Goal: Information Seeking & Learning: Learn about a topic

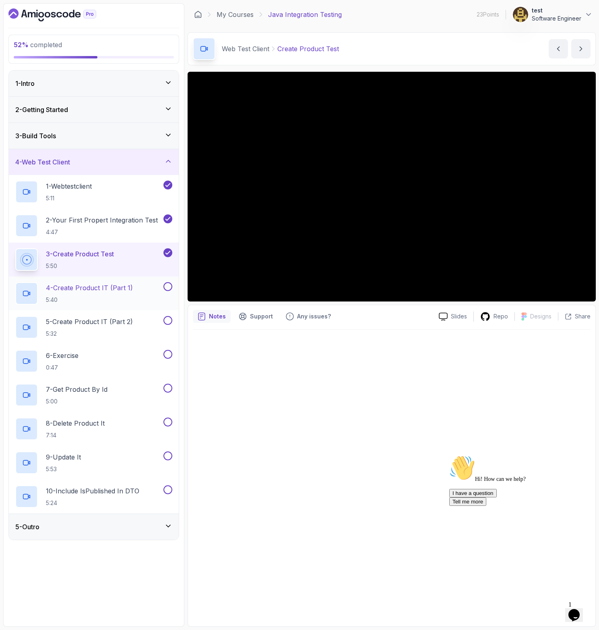
click at [83, 293] on h2 "4 - Create Product IT (Part 1) 5:40" at bounding box center [89, 293] width 87 height 21
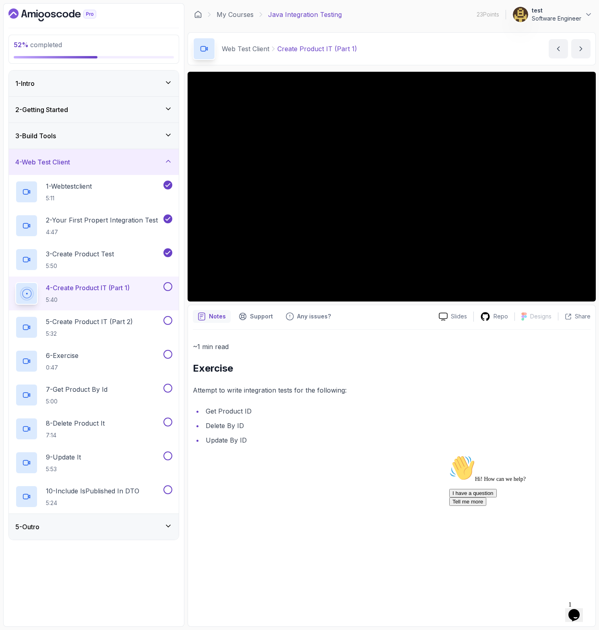
click at [474, 380] on div "~1 min read Exercise Attempt to write integration tests for the following: Get …" at bounding box center [392, 393] width 398 height 105
click at [450, 455] on icon "Chat attention grabber" at bounding box center [450, 455] width 0 height 0
click at [170, 286] on button at bounding box center [168, 286] width 9 height 9
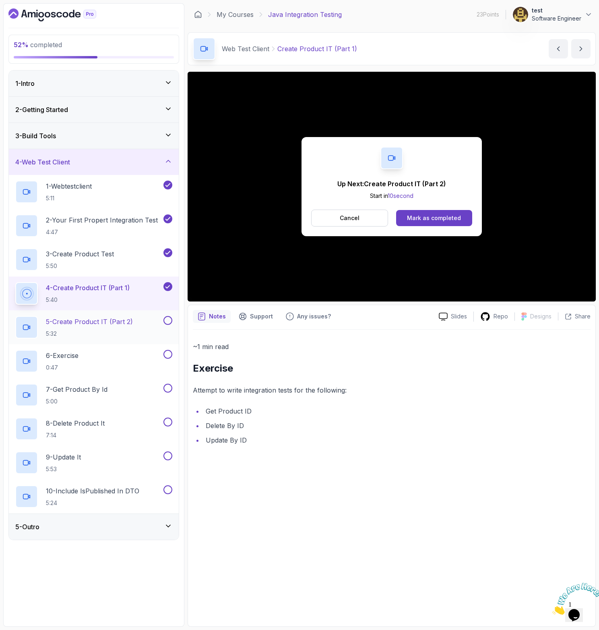
click at [126, 319] on p "5 - Create Product IT (Part 2)" at bounding box center [89, 322] width 87 height 10
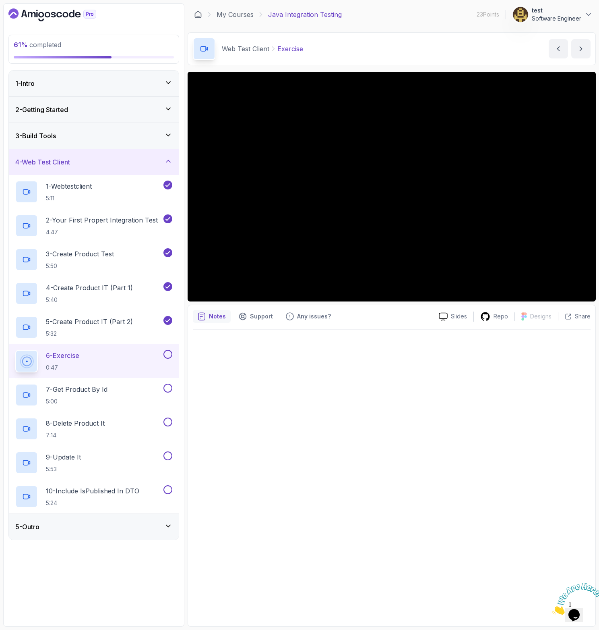
click at [156, 525] on div "5 - Outro" at bounding box center [93, 527] width 157 height 10
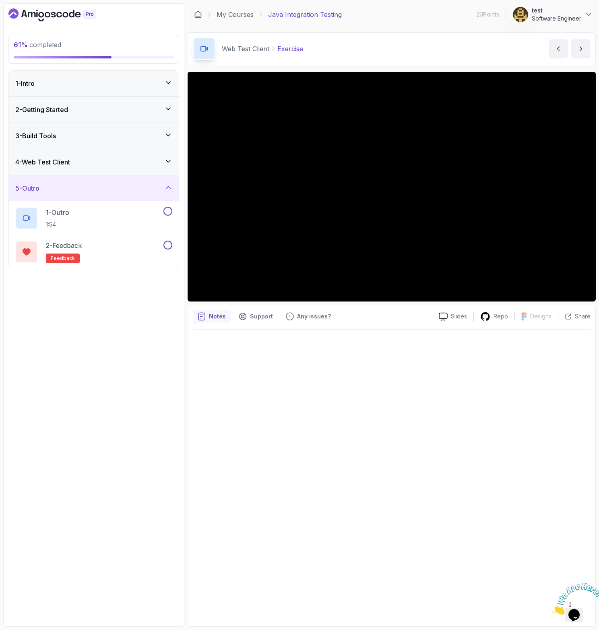
click at [173, 189] on div "5 - Outro" at bounding box center [94, 188] width 170 height 26
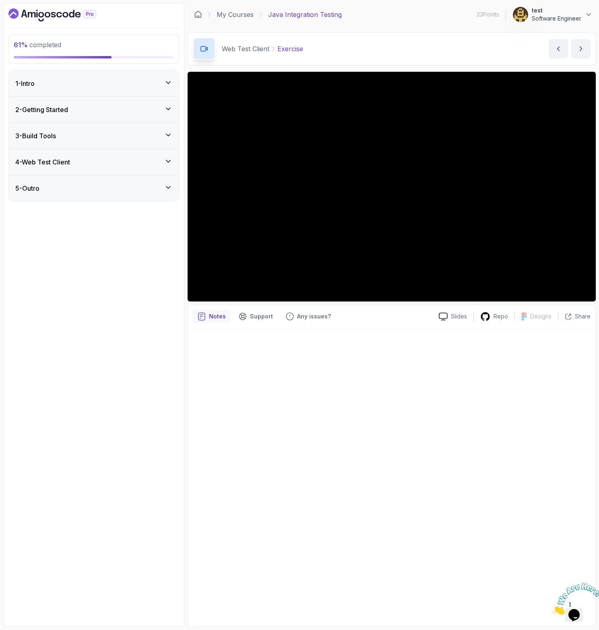
click at [151, 194] on div "5 - Outro" at bounding box center [94, 188] width 170 height 26
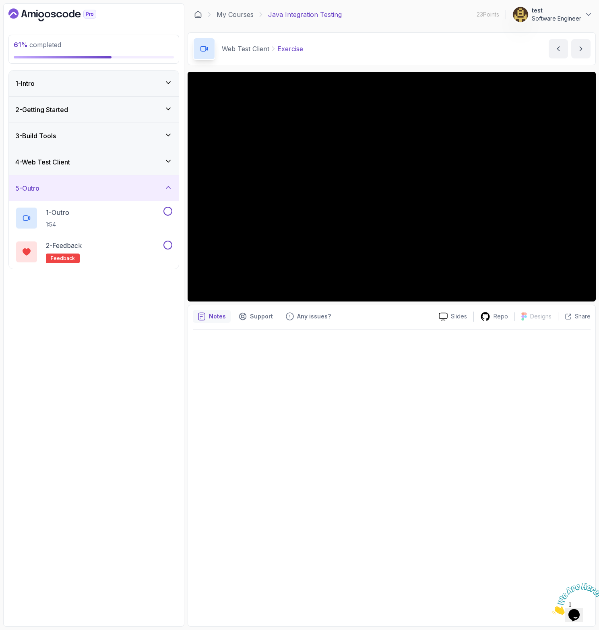
click at [158, 167] on div "4 - Web Test Client" at bounding box center [94, 162] width 170 height 26
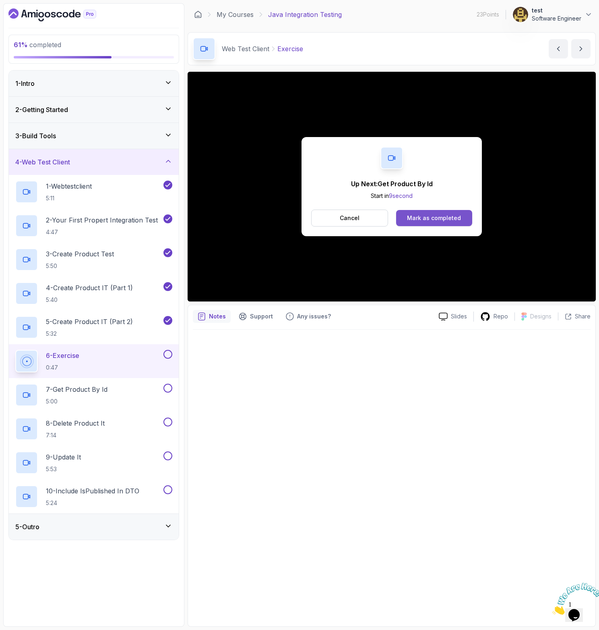
click at [420, 220] on div "Mark as completed" at bounding box center [434, 218] width 54 height 8
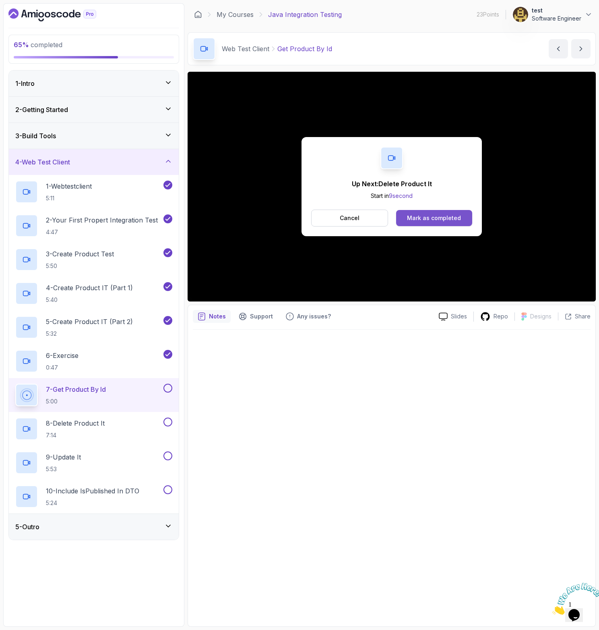
click at [450, 214] on div "Mark as completed" at bounding box center [434, 218] width 54 height 8
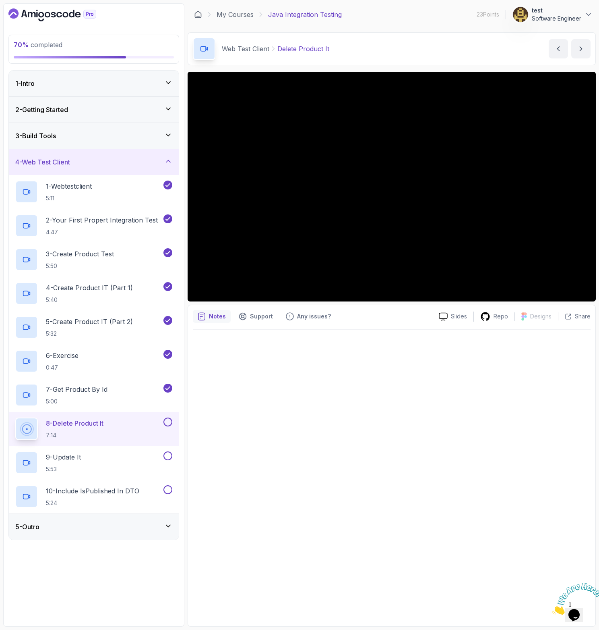
click at [167, 421] on button at bounding box center [168, 421] width 9 height 9
click at [112, 466] on div "9 - Update It 5:53" at bounding box center [88, 462] width 147 height 23
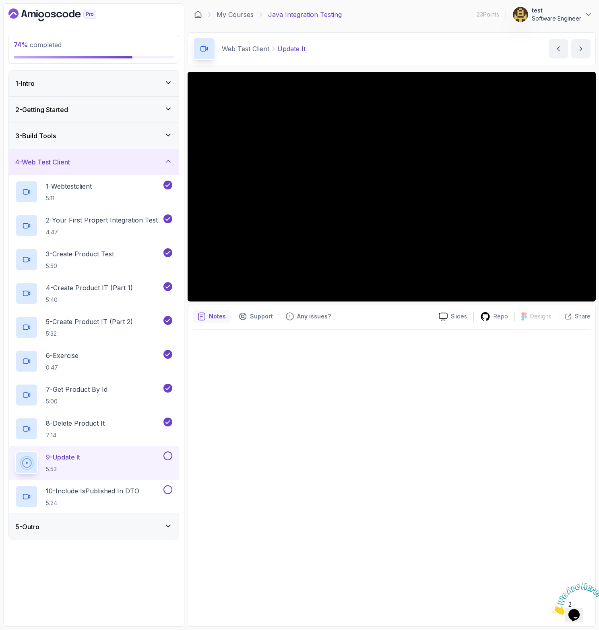
click at [170, 459] on button at bounding box center [168, 455] width 9 height 9
click at [108, 484] on div "10 - Include isPublished In DTO 5:24" at bounding box center [94, 496] width 170 height 34
click at [67, 497] on h2 "10 - Include isPublished In DTO 5:24" at bounding box center [92, 496] width 93 height 21
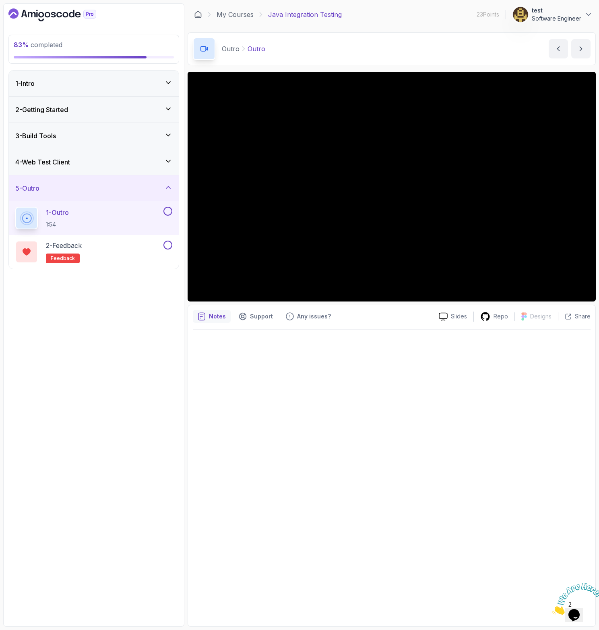
click at [169, 212] on button at bounding box center [168, 211] width 9 height 9
click at [68, 13] on icon "Dashboard" at bounding box center [52, 14] width 88 height 13
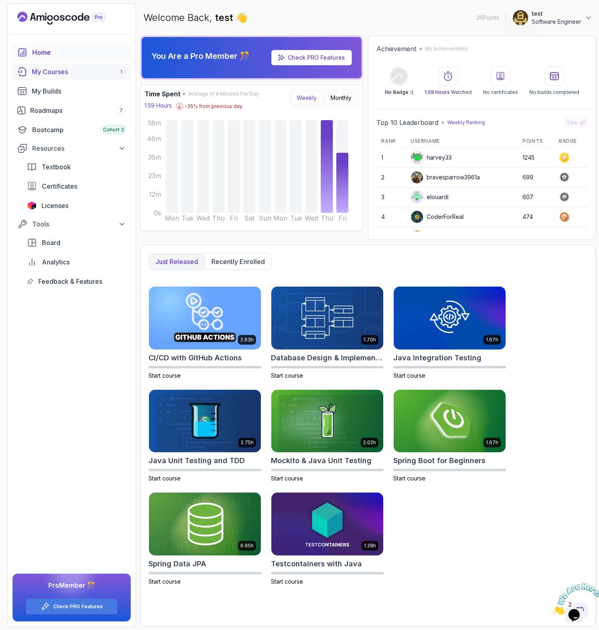
click at [55, 74] on div "My Courses 1" at bounding box center [79, 72] width 94 height 10
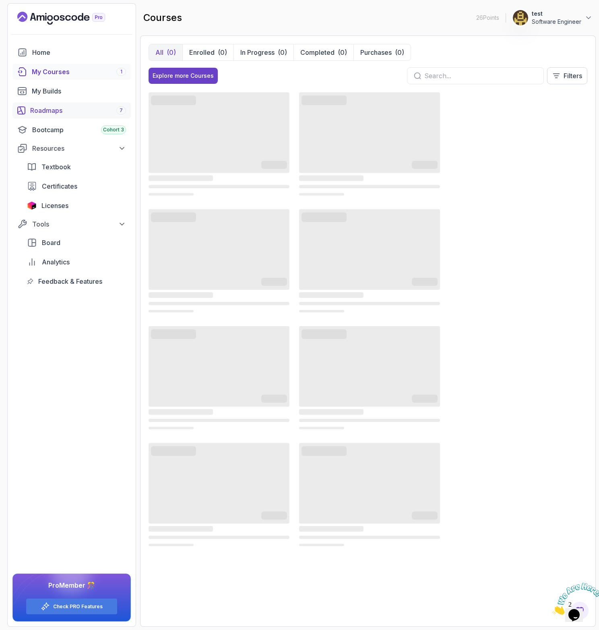
click at [51, 112] on div "Roadmaps 7" at bounding box center [78, 111] width 96 height 10
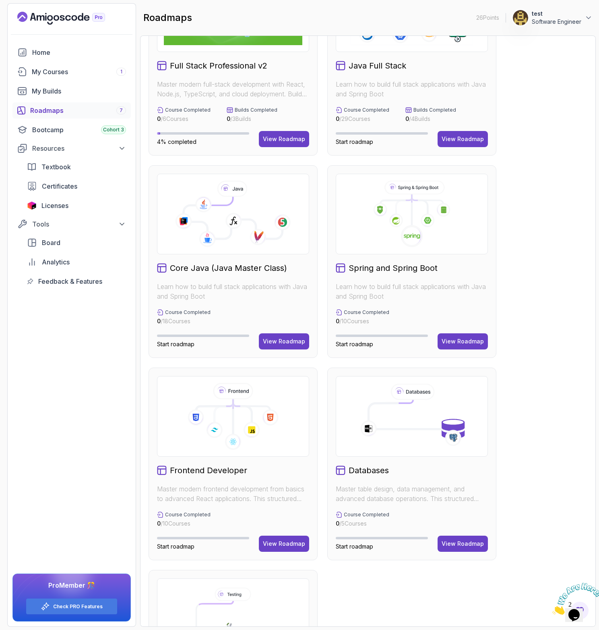
scroll to position [193, 0]
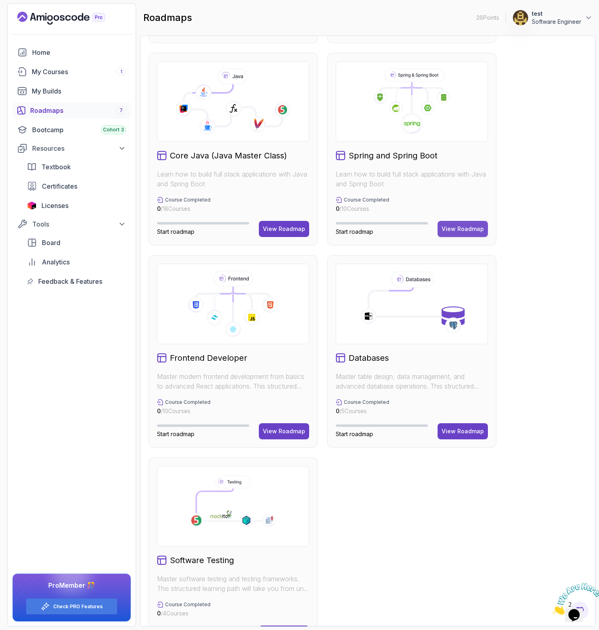
click at [469, 231] on div "View Roadmap" at bounding box center [463, 229] width 42 height 8
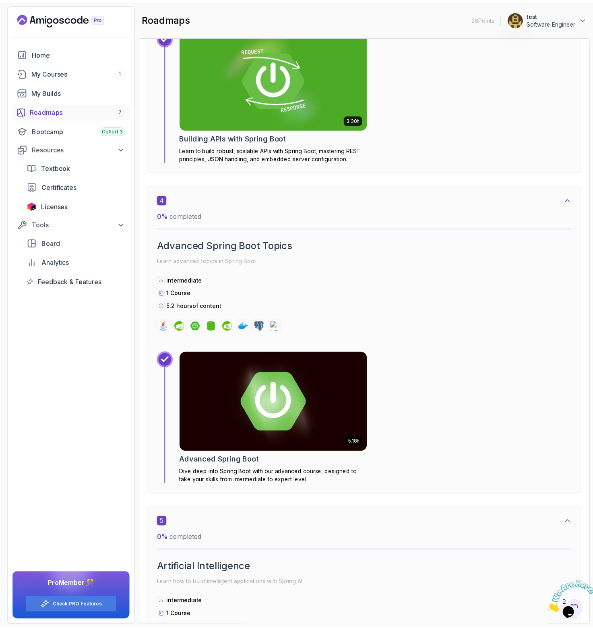
scroll to position [1061, 0]
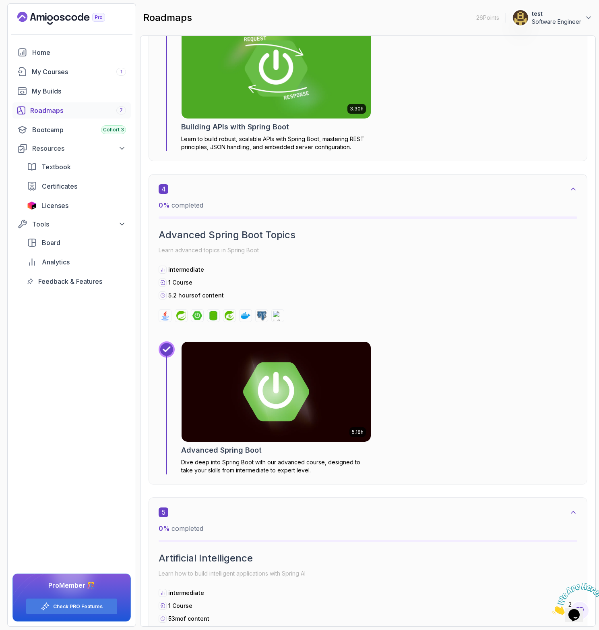
click at [218, 446] on h2 "Advanced Spring Boot" at bounding box center [221, 449] width 81 height 11
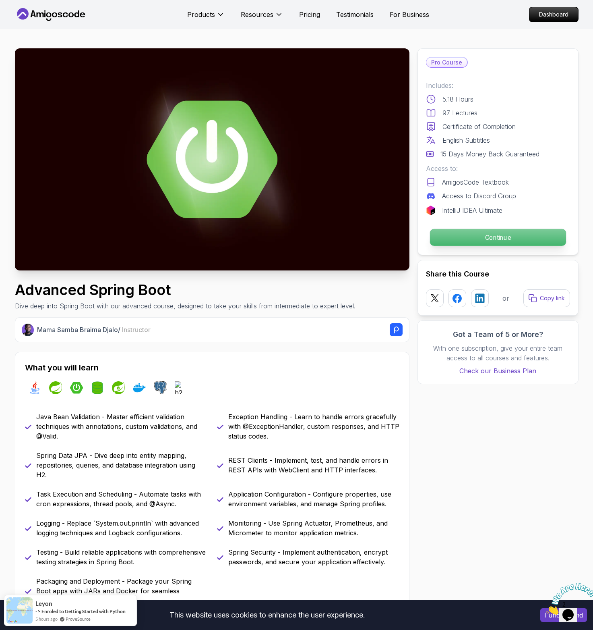
click at [462, 229] on p "Continue" at bounding box center [498, 237] width 136 height 17
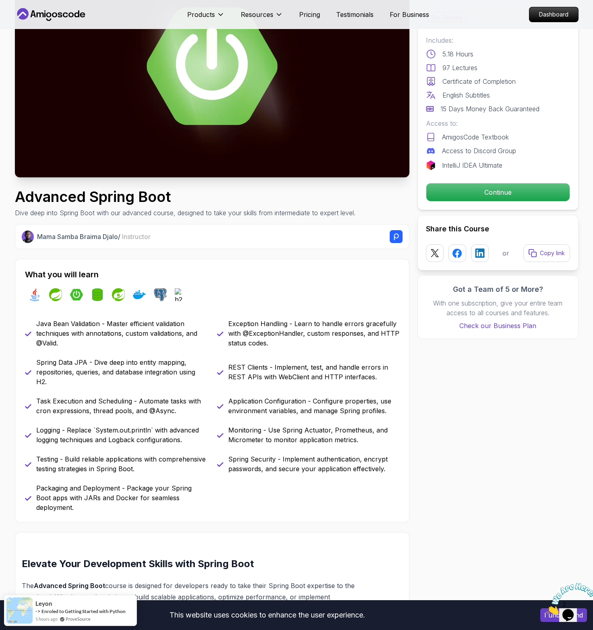
scroll to position [189, 0]
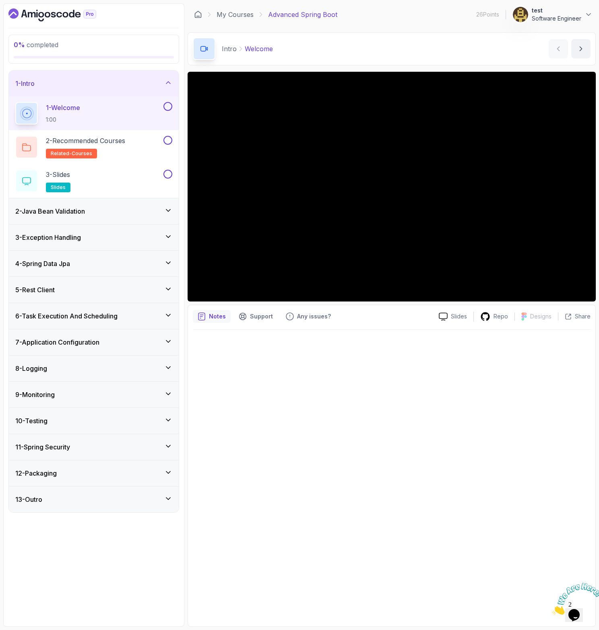
click at [83, 207] on h3 "2 - Java Bean Validation" at bounding box center [50, 211] width 70 height 10
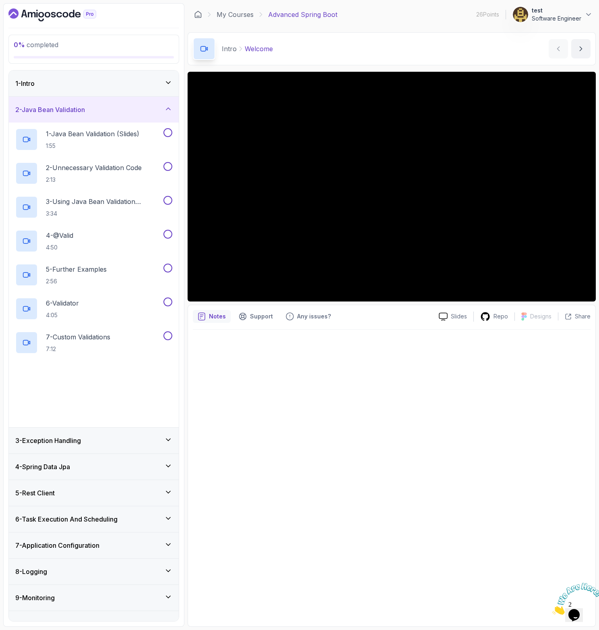
click at [83, 83] on div "1 - Intro" at bounding box center [93, 84] width 157 height 10
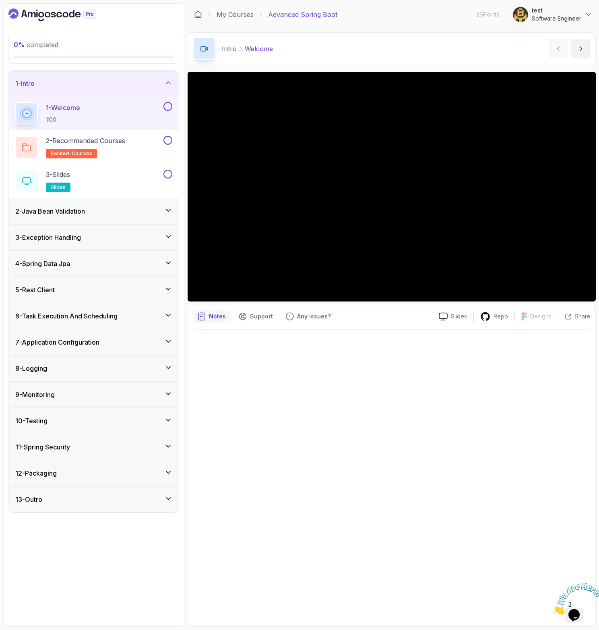
click at [69, 208] on h3 "2 - Java Bean Validation" at bounding box center [50, 211] width 70 height 10
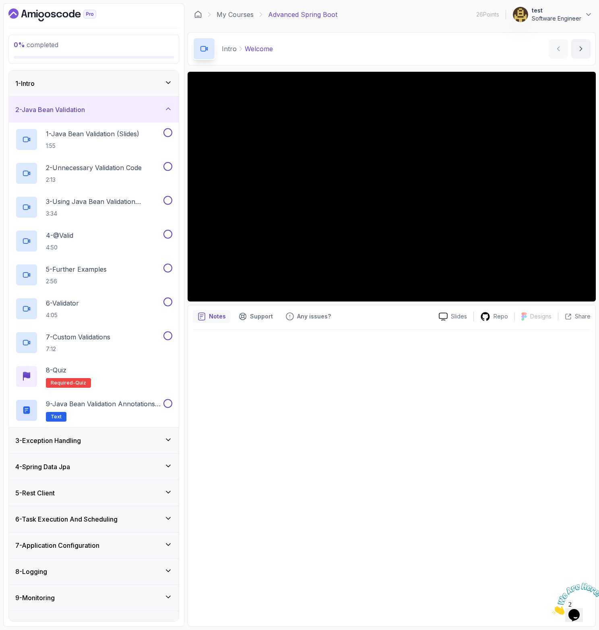
click at [109, 84] on div "1 - Intro" at bounding box center [93, 84] width 157 height 10
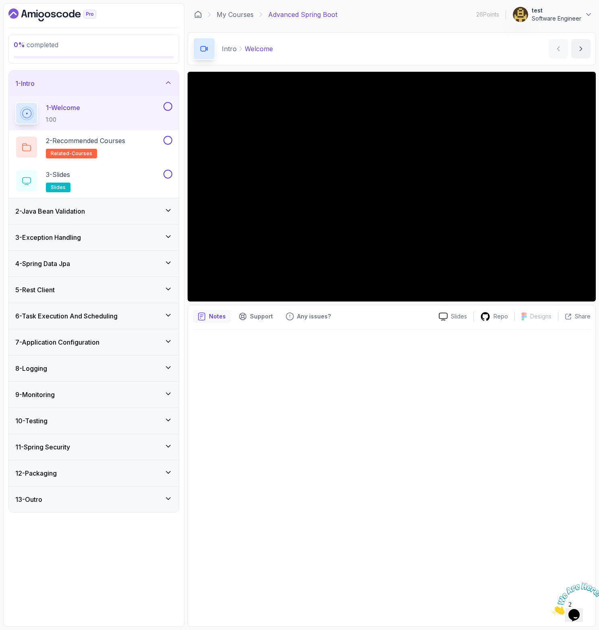
click at [106, 211] on div "2 - Java Bean Validation" at bounding box center [93, 211] width 157 height 10
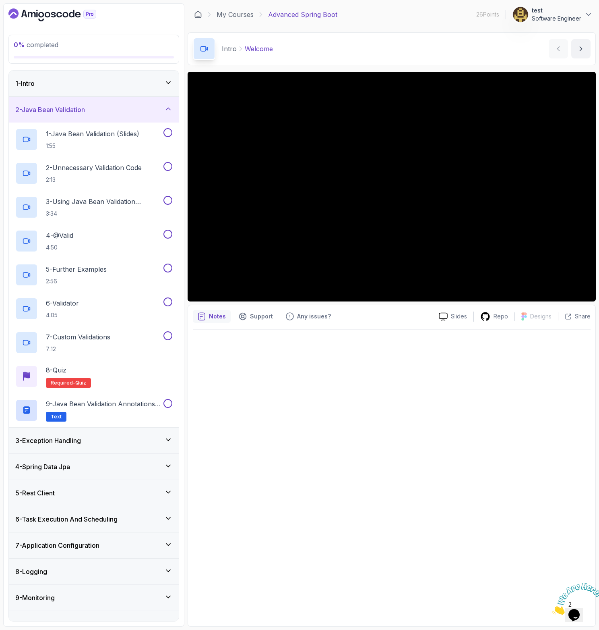
click at [102, 87] on div "1 - Intro" at bounding box center [93, 84] width 157 height 10
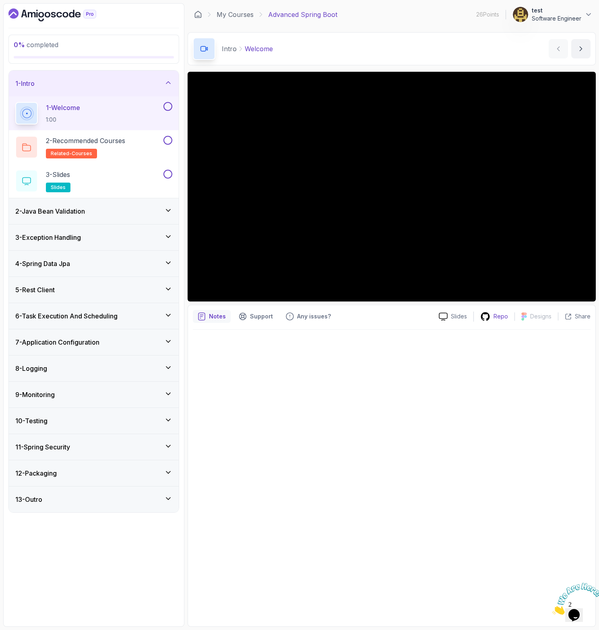
click at [499, 319] on p "Repo" at bounding box center [501, 316] width 15 height 8
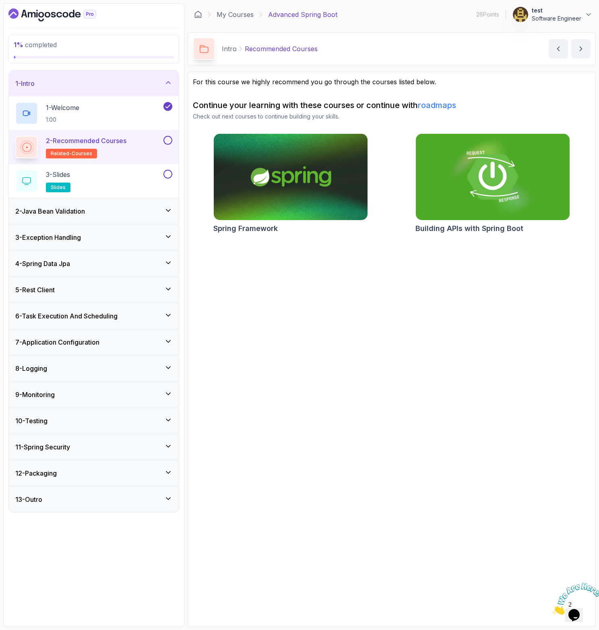
click at [83, 392] on div "9 - Monitoring" at bounding box center [93, 395] width 157 height 10
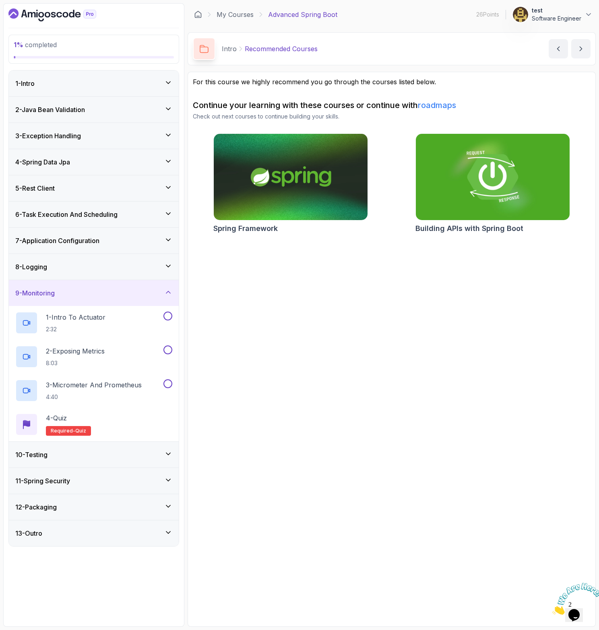
click at [81, 267] on div "8 - Logging" at bounding box center [93, 267] width 157 height 10
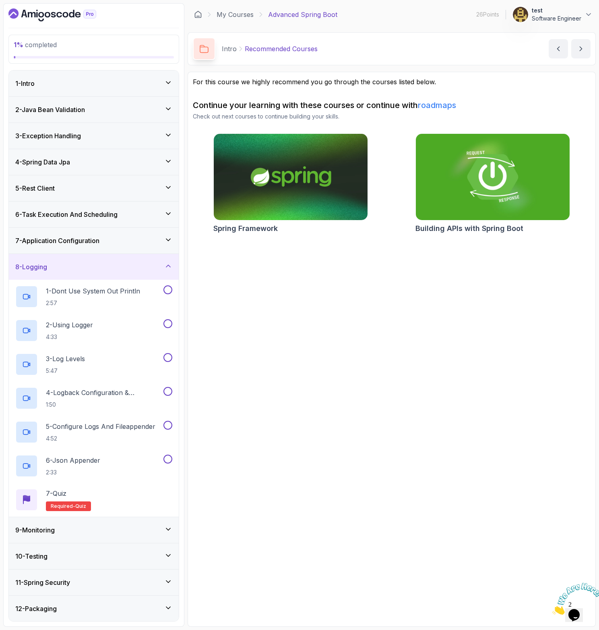
click at [125, 529] on div "9 - Monitoring" at bounding box center [93, 530] width 157 height 10
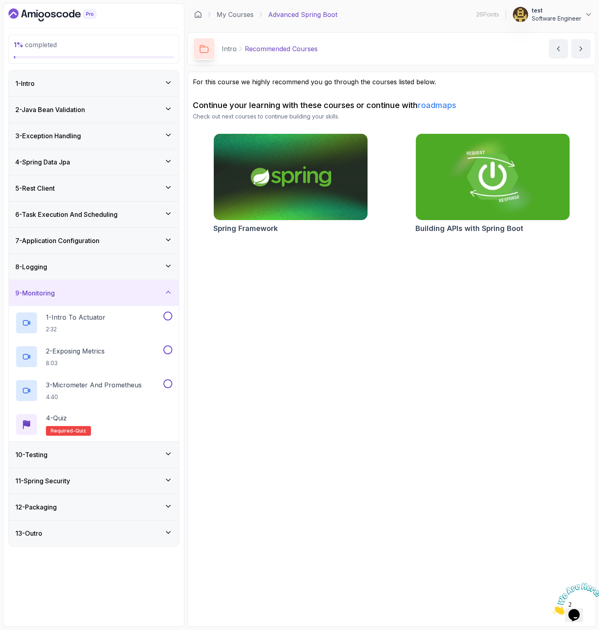
click at [100, 242] on h3 "7 - Application Configuration" at bounding box center [57, 241] width 84 height 10
